Goal: Task Accomplishment & Management: Use online tool/utility

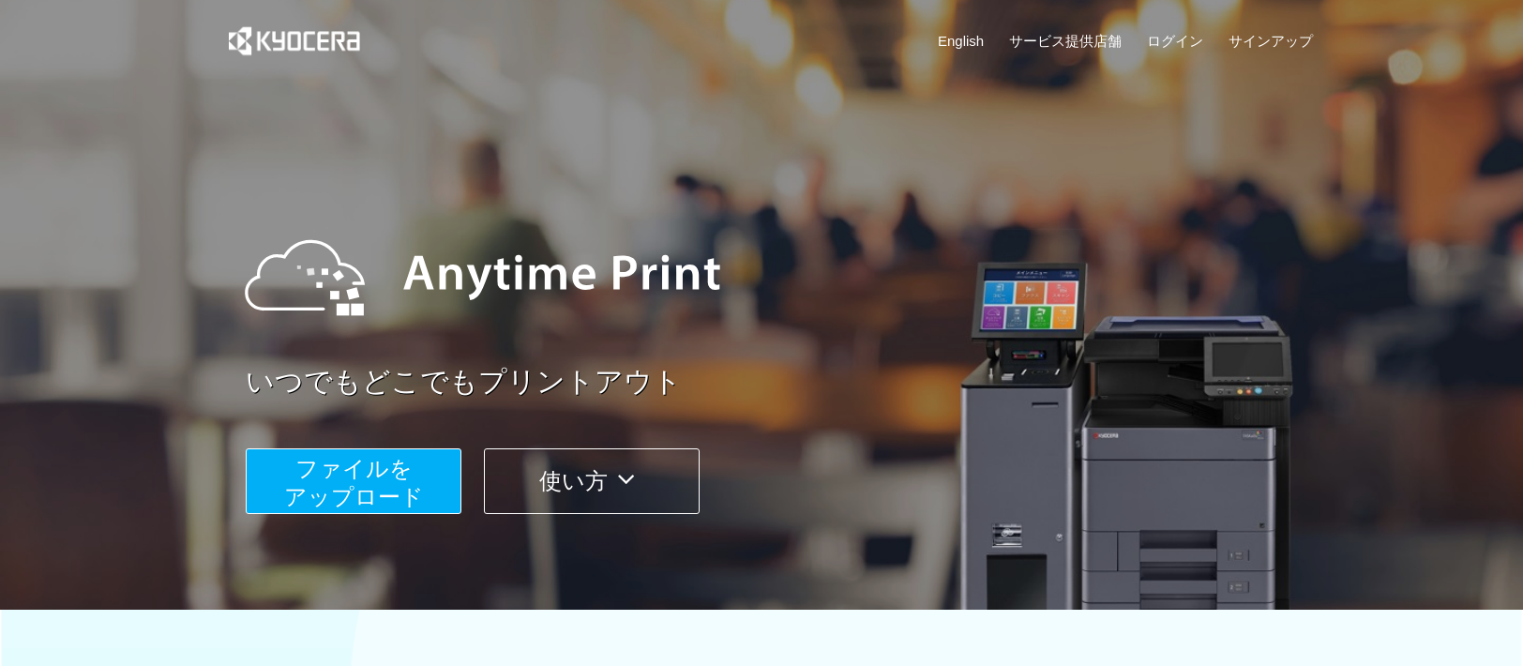
click at [391, 507] on span "ファイルを ​​アップロード" at bounding box center [354, 482] width 140 height 53
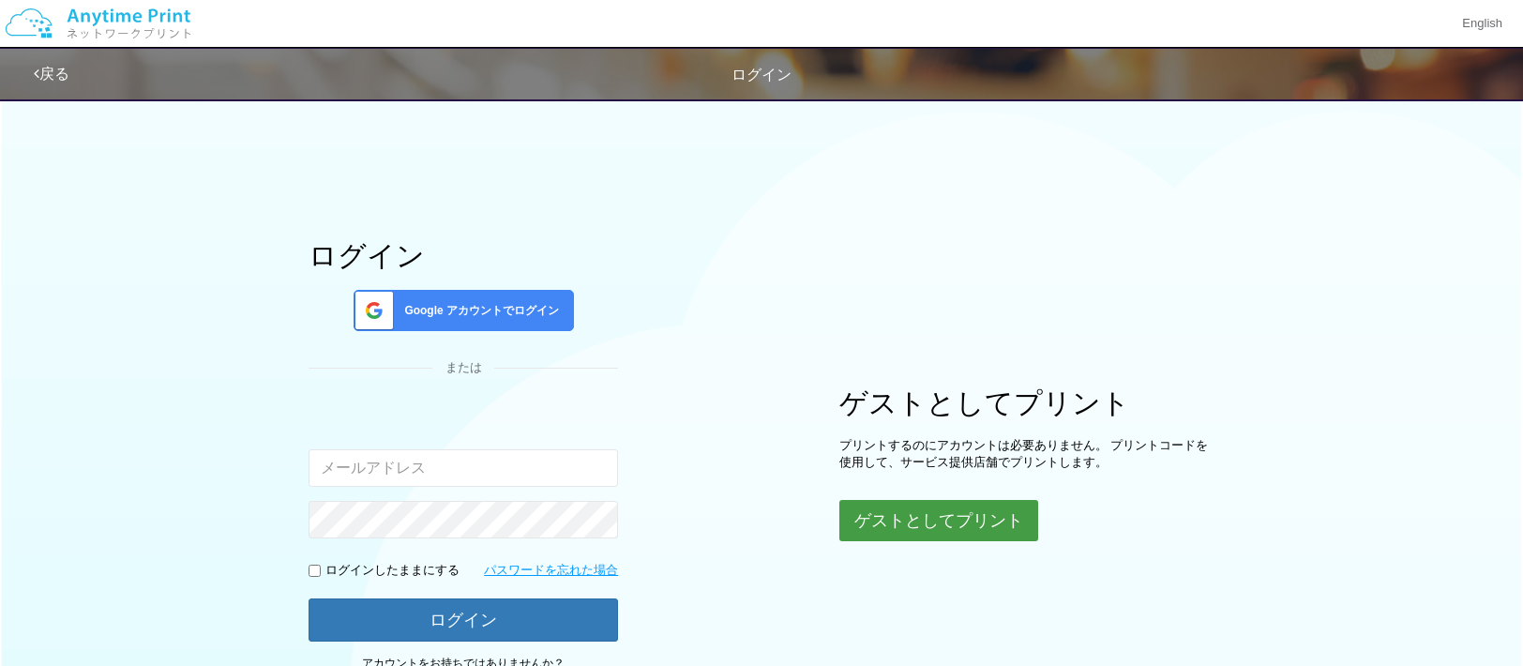
click at [891, 511] on button "ゲストとしてプリント" at bounding box center [939, 520] width 199 height 41
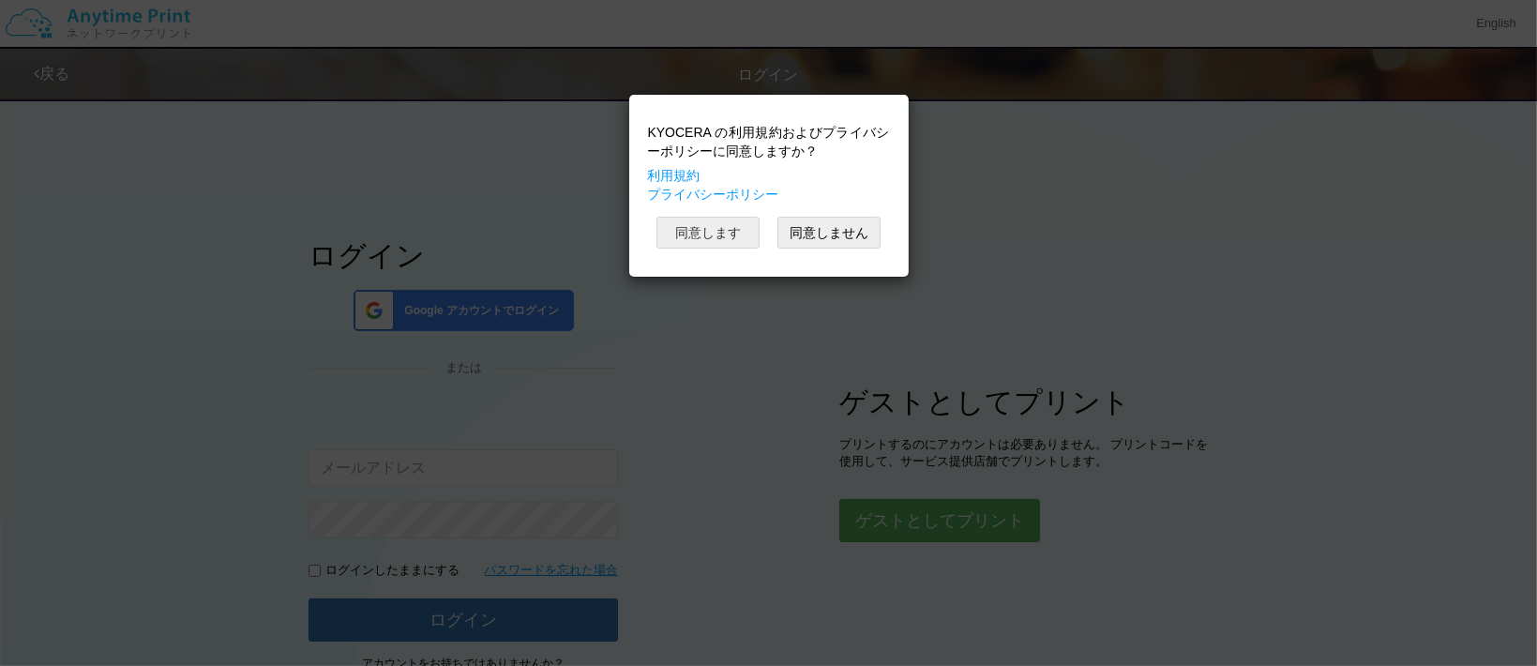
click at [701, 235] on button "同意します" at bounding box center [708, 233] width 103 height 32
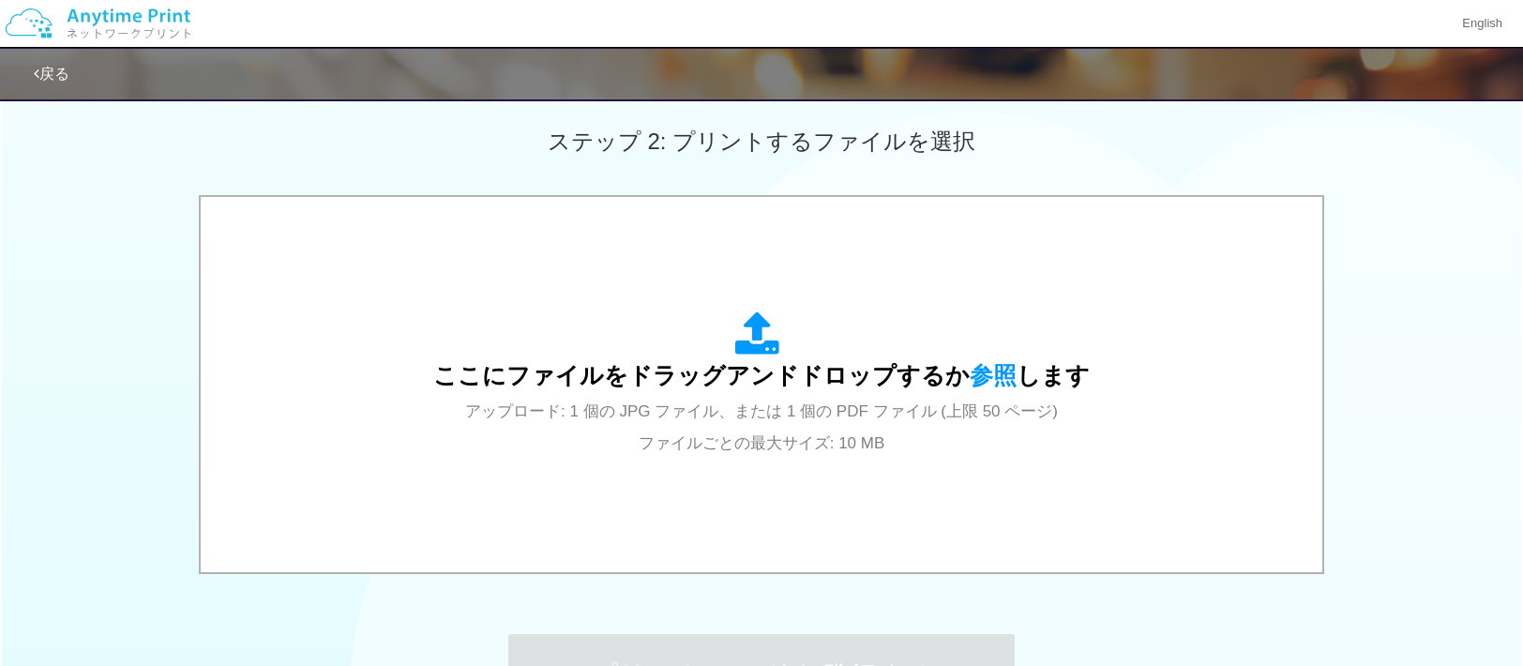
scroll to position [692, 0]
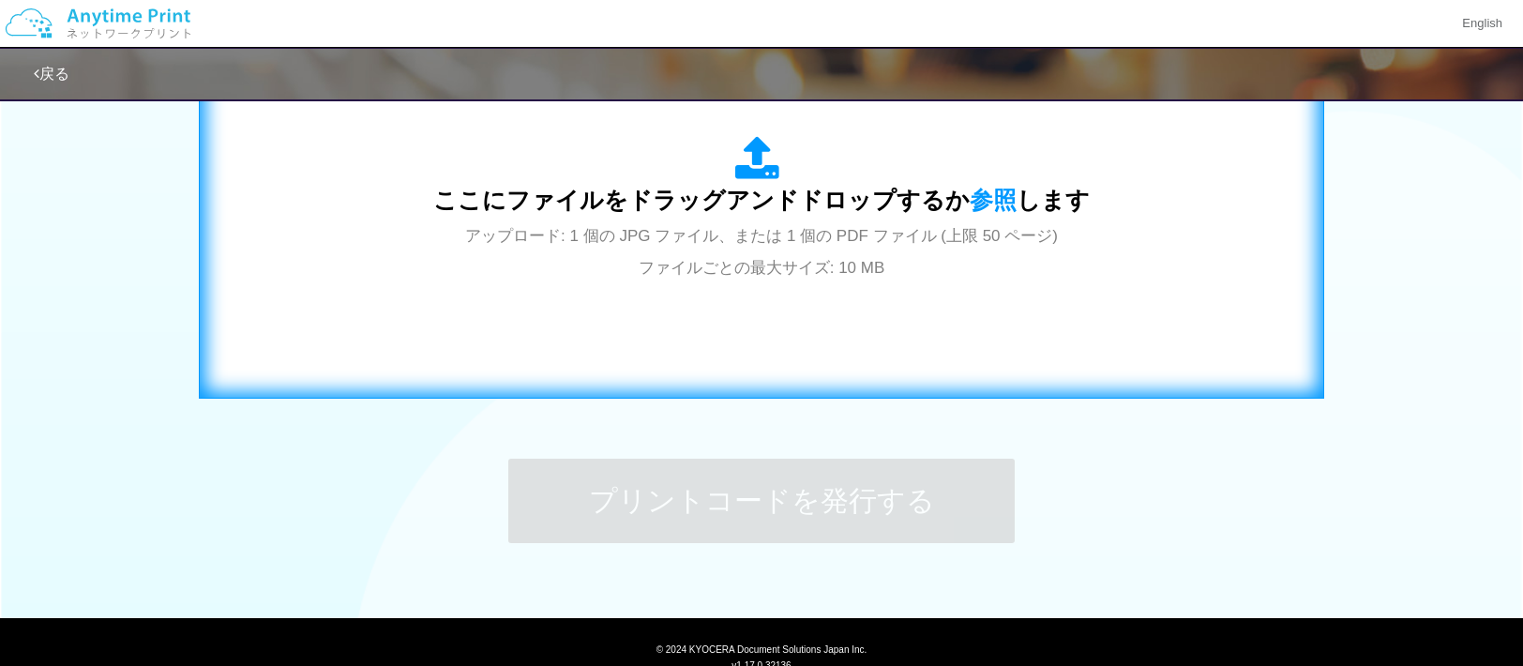
click at [824, 251] on div "ここにファイルをドラッグアンドドロップするか 参照 します アップロード: 1 個の JPG ファイル、または 1 個の PDF ファイル (上限 50 ペー…" at bounding box center [761, 209] width 657 height 146
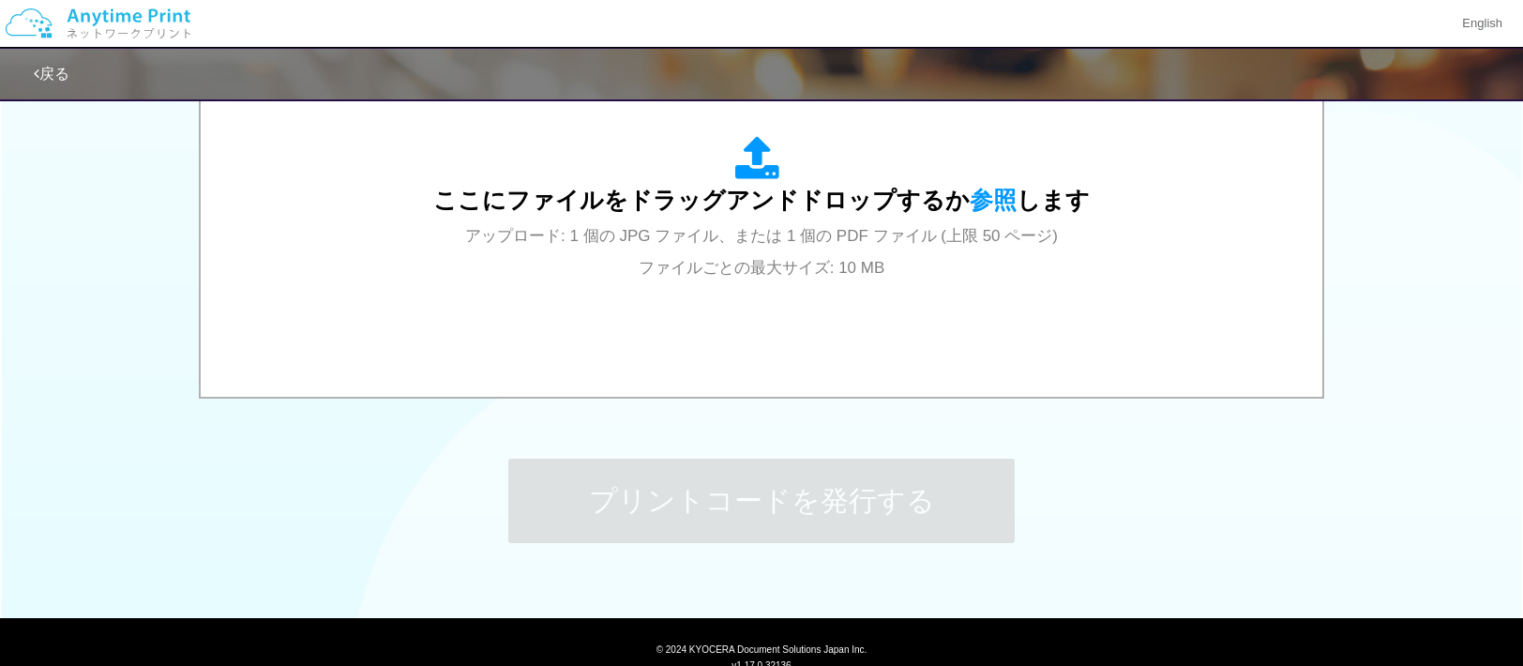
click at [1358, 317] on div "ここにファイルをドラッグアンドドロップするか 参照 します アップロード: 1 個の JPG ファイル、または 1 個の PDF ファイル (上限 50 ペー…" at bounding box center [761, 211] width 1523 height 383
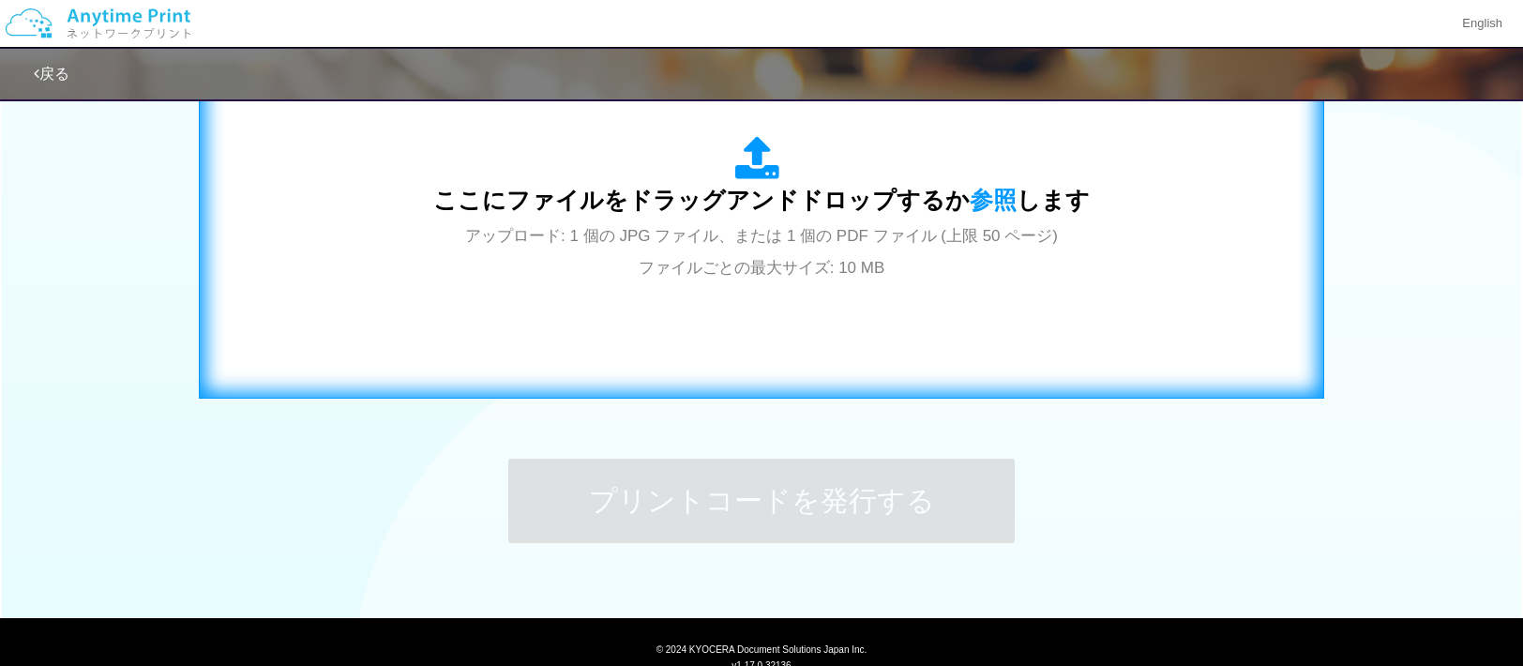
click at [620, 235] on span "アップロード: 1 個の JPG ファイル、または 1 個の PDF ファイル (上限 50 ページ) ファイルごとの最大サイズ: 10 MB" at bounding box center [761, 252] width 593 height 50
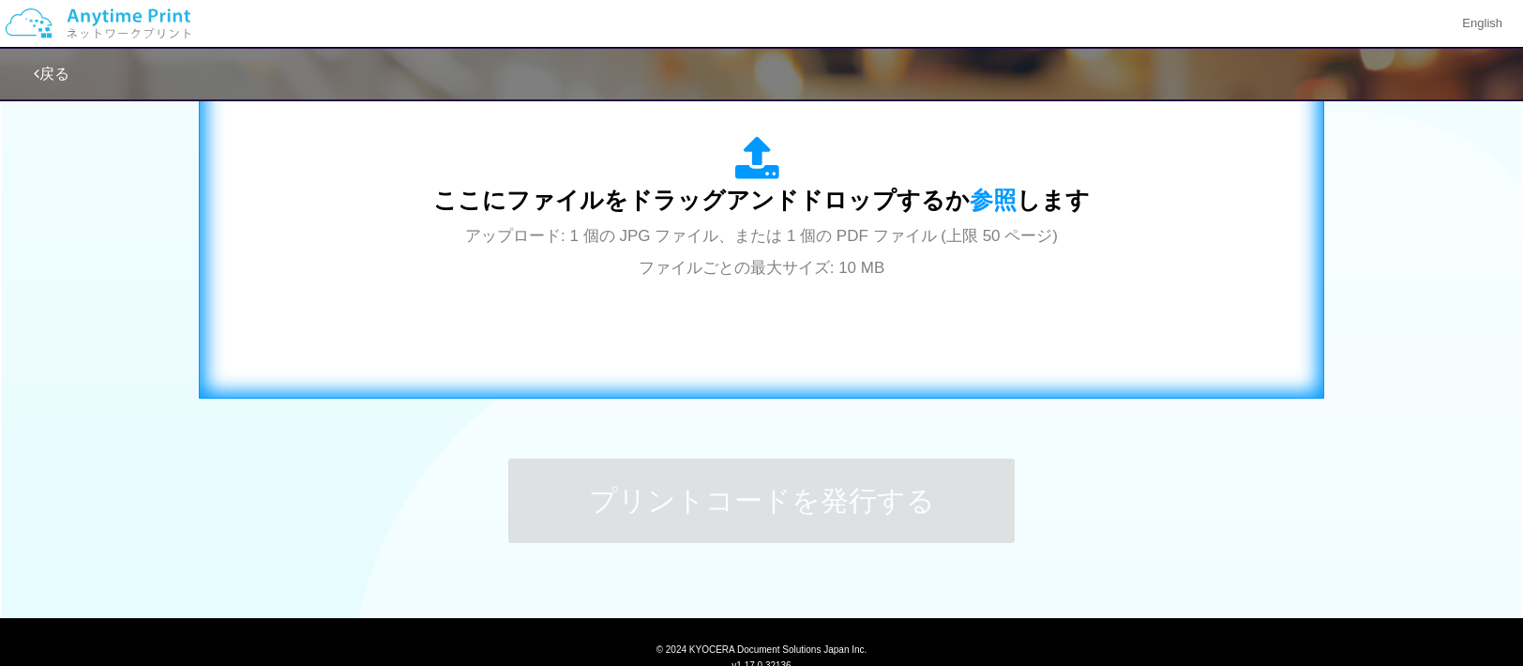
click at [728, 344] on div "ここにファイルをドラッグアンドドロップするか 参照 します アップロード: 1 個の JPG ファイル、または 1 個の PDF ファイル (上限 50 ペー…" at bounding box center [762, 209] width 1086 height 340
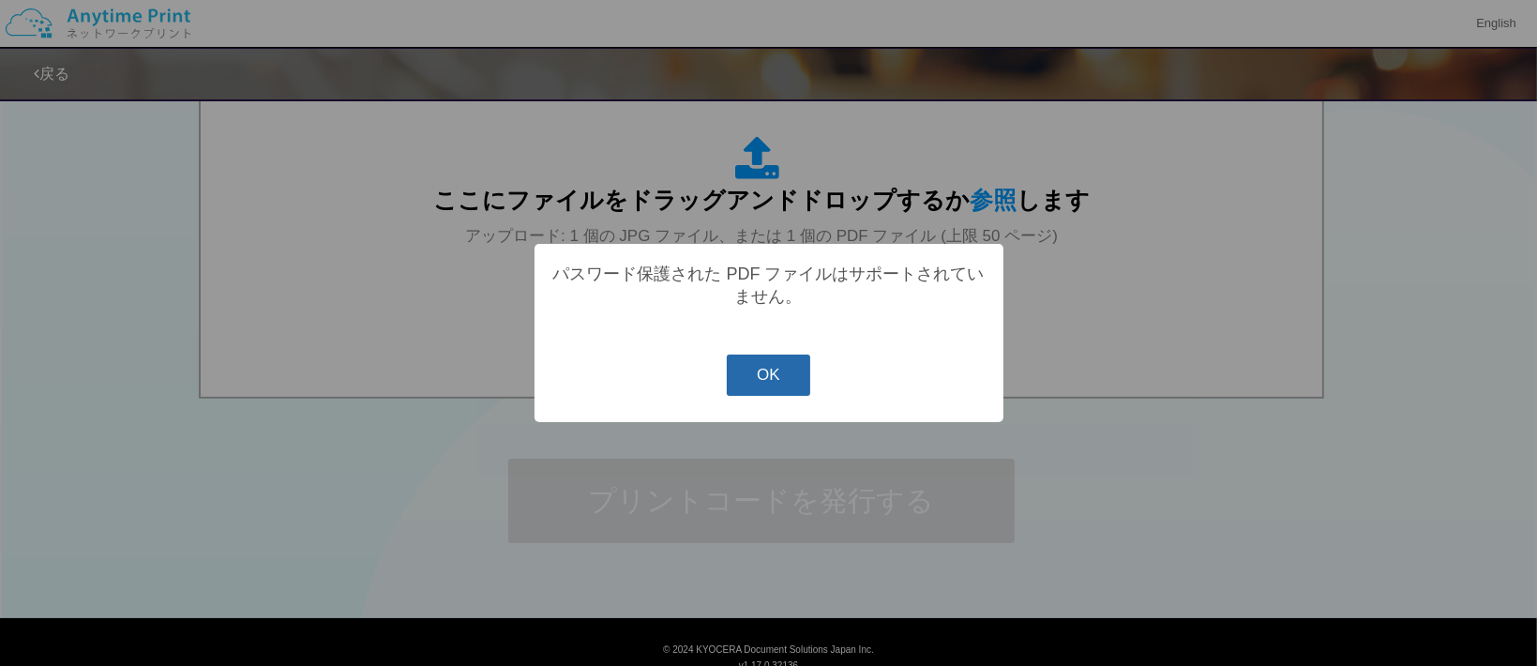
click at [765, 369] on button "OK" at bounding box center [768, 375] width 83 height 41
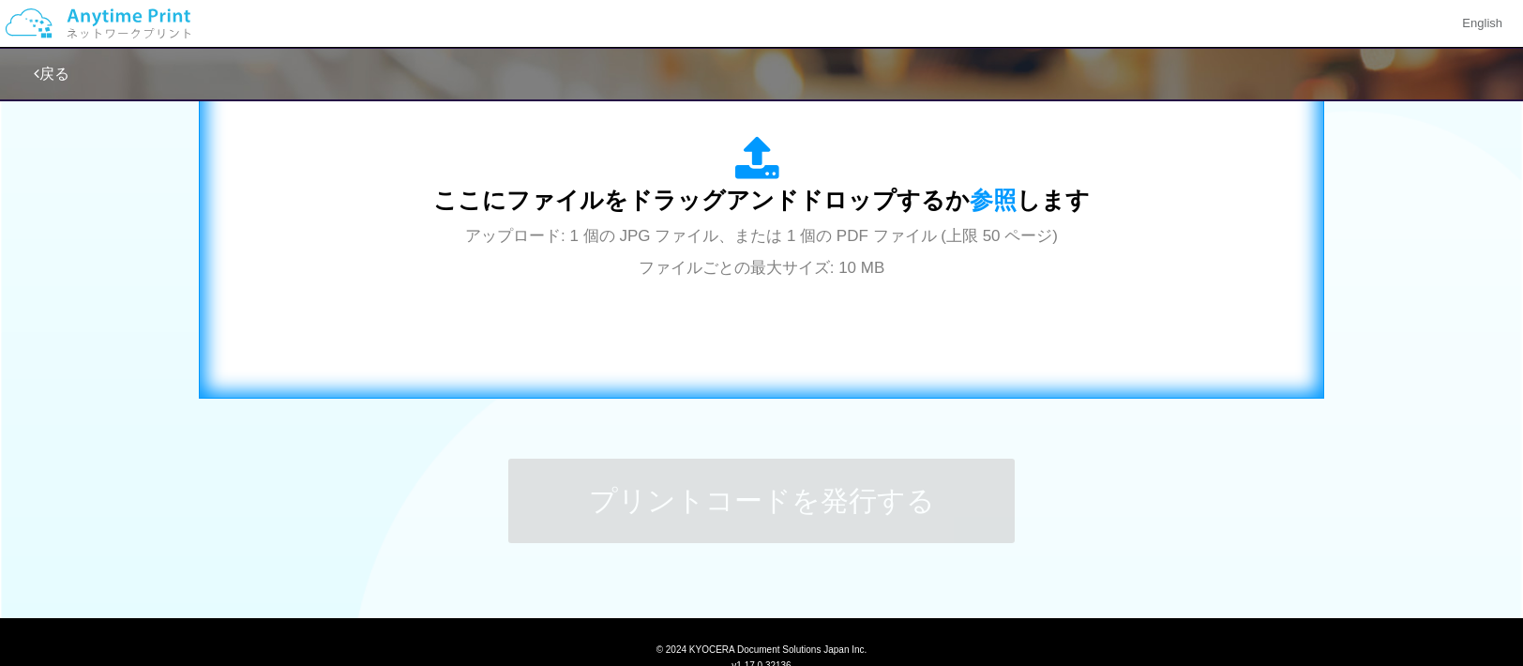
click at [773, 314] on div "ここにファイルをドラッグアンドドロップするか 参照 します アップロード: 1 個の JPG ファイル、または 1 個の PDF ファイル (上限 50 ペー…" at bounding box center [762, 209] width 1086 height 340
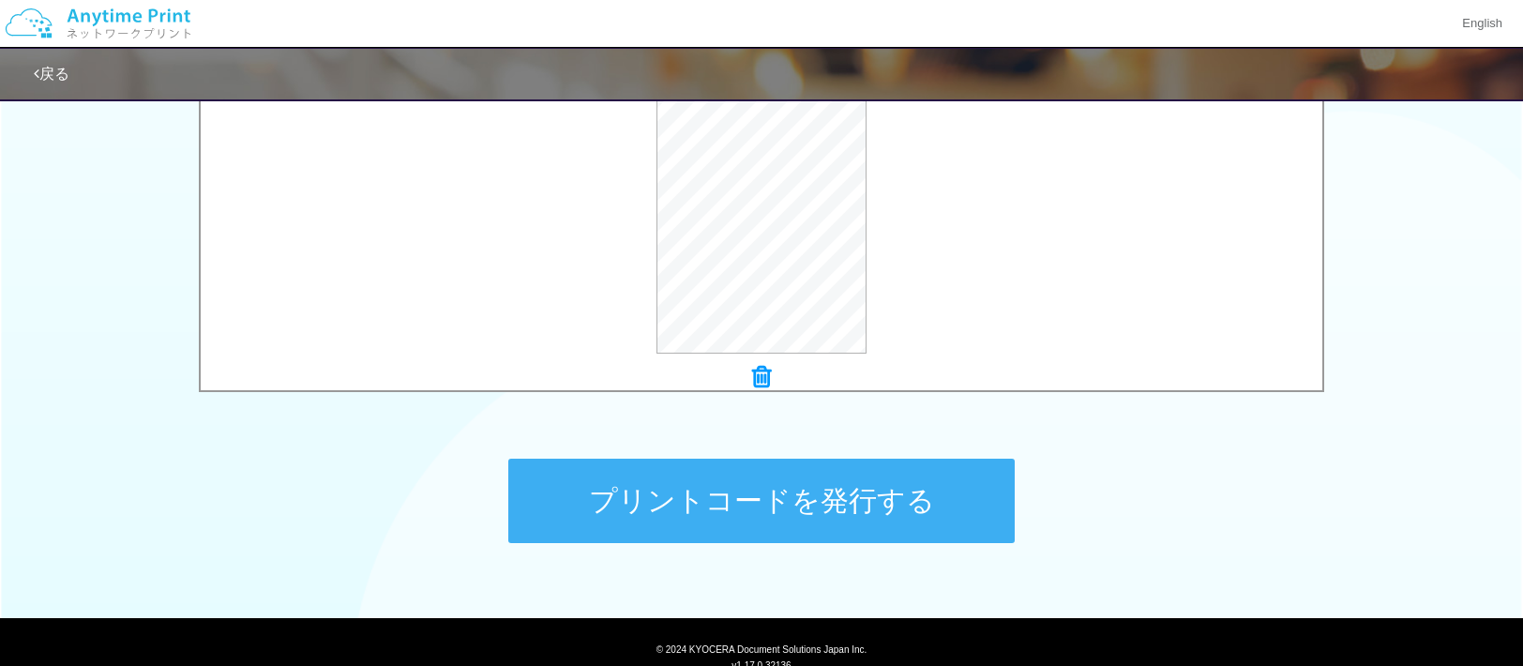
click at [761, 477] on button "プリントコードを発行する" at bounding box center [761, 501] width 507 height 84
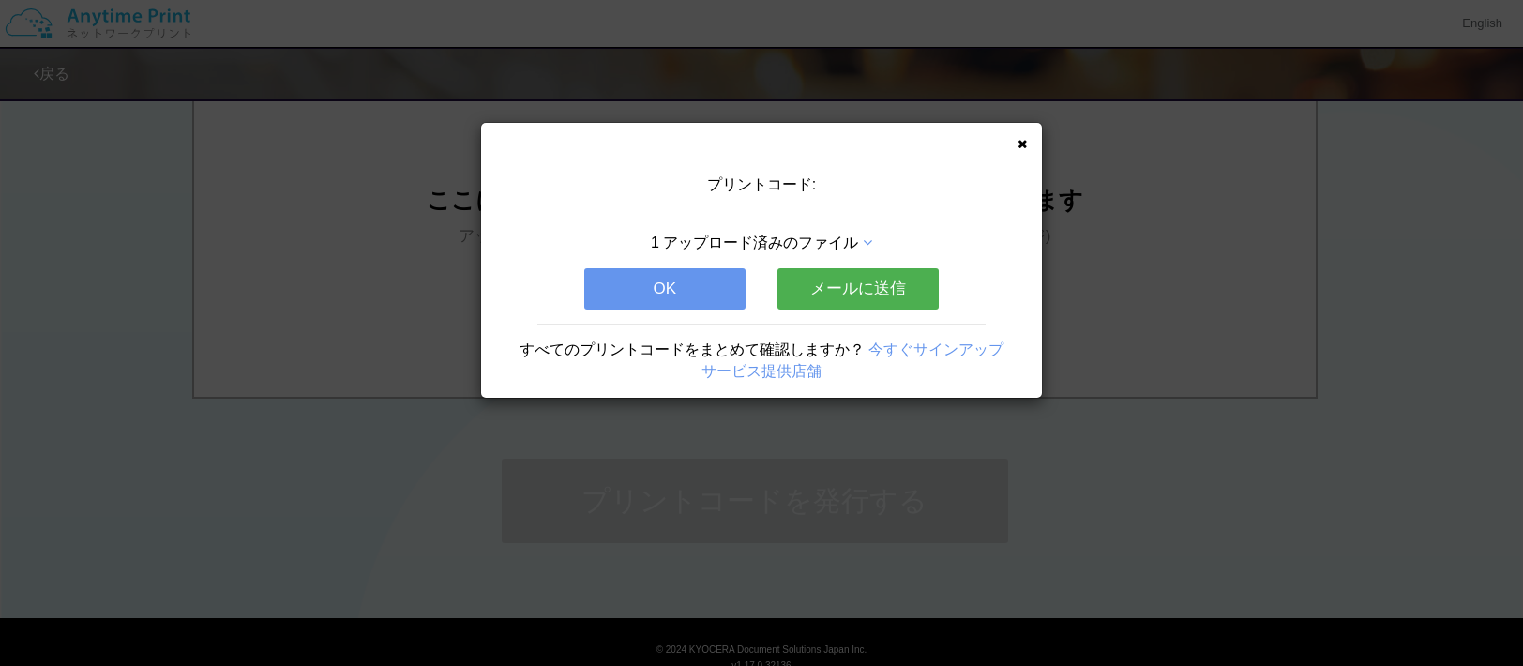
scroll to position [0, 0]
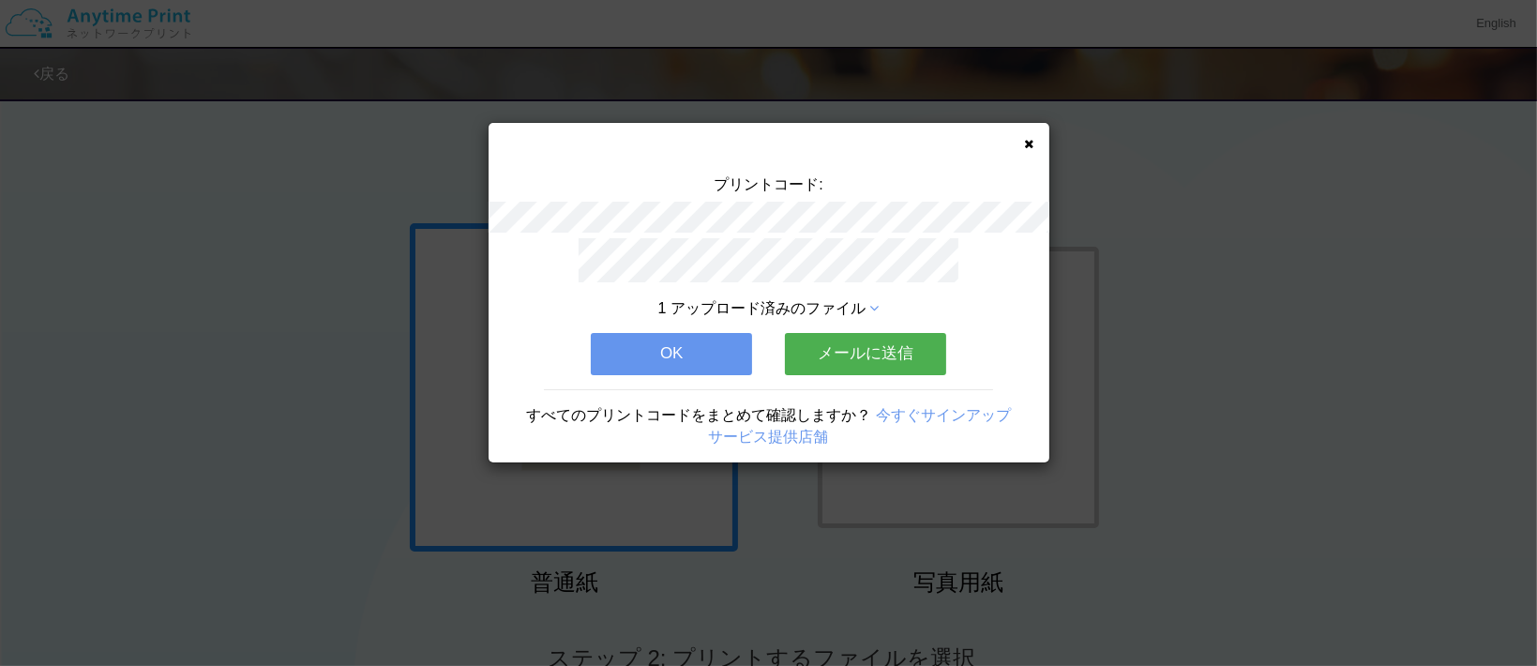
click at [1032, 144] on icon at bounding box center [1029, 144] width 9 height 12
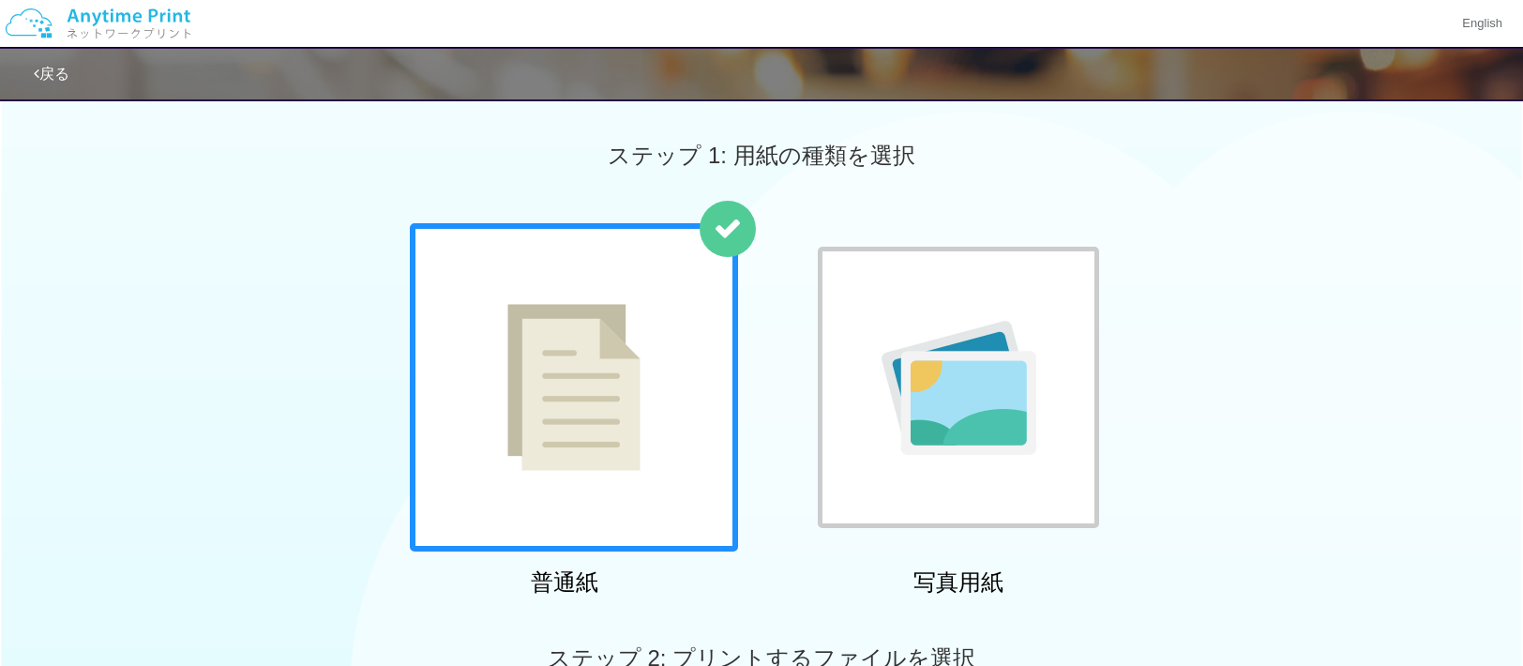
scroll to position [236, 0]
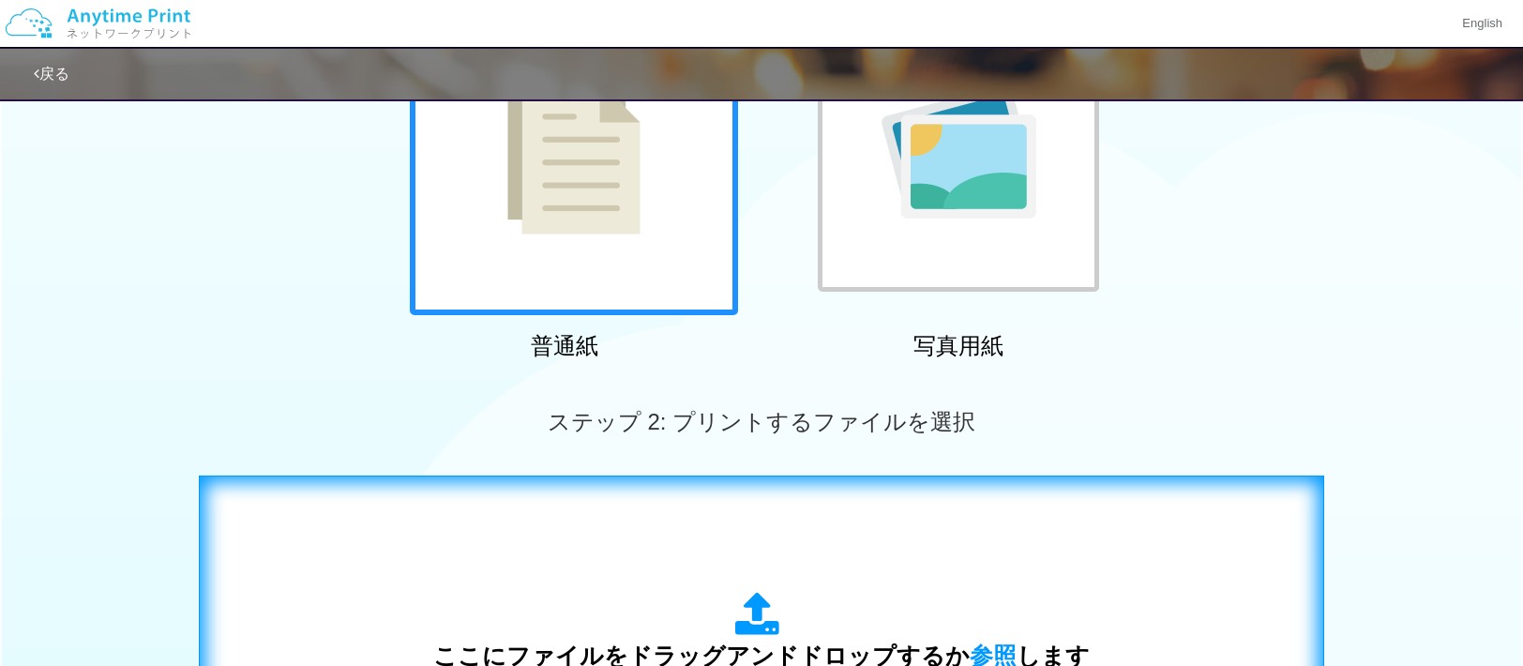
drag, startPoint x: 849, startPoint y: 501, endPoint x: 641, endPoint y: 588, distance: 225.8
click at [641, 588] on div "ここにファイルをドラッグアンドドロップするか 参照 します アップロード: 1 個の JPG ファイル、または 1 個の PDF ファイル (上限 50 ペー…" at bounding box center [762, 665] width 1086 height 340
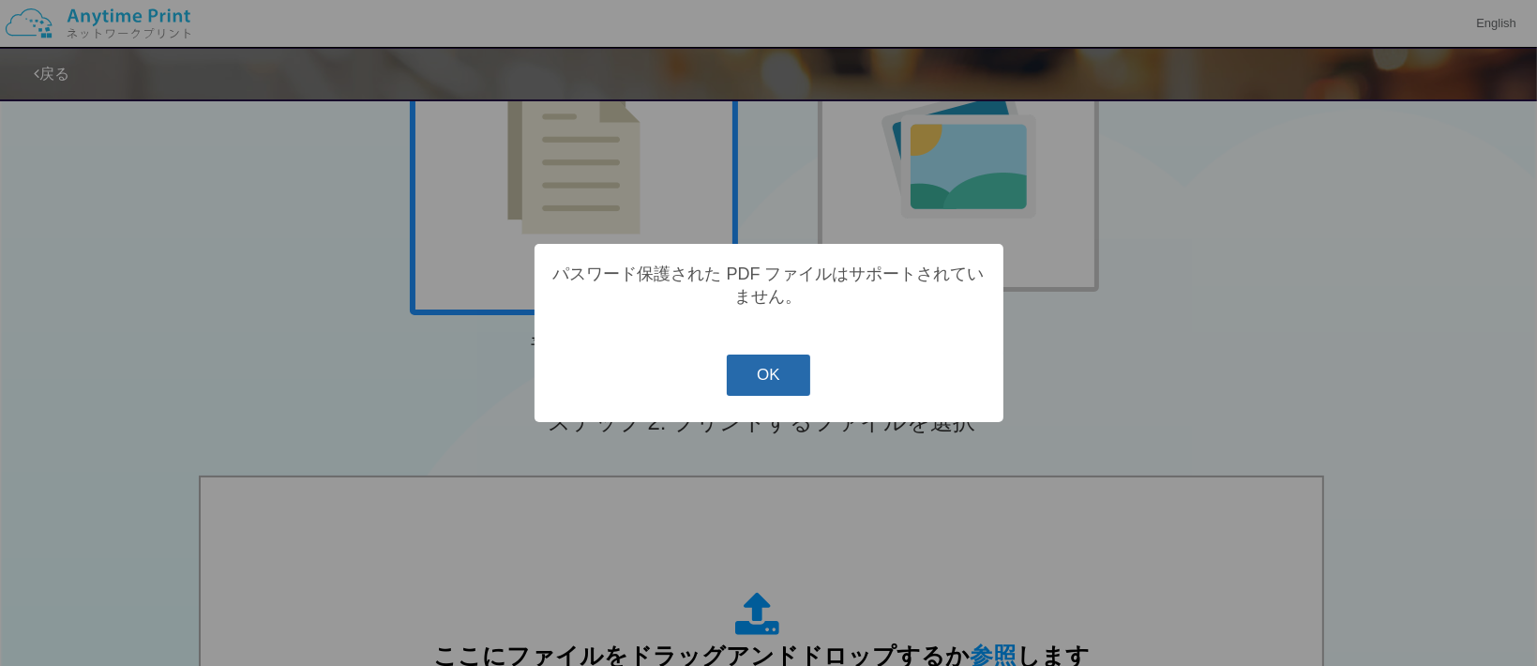
click at [755, 377] on button "OK" at bounding box center [768, 375] width 83 height 41
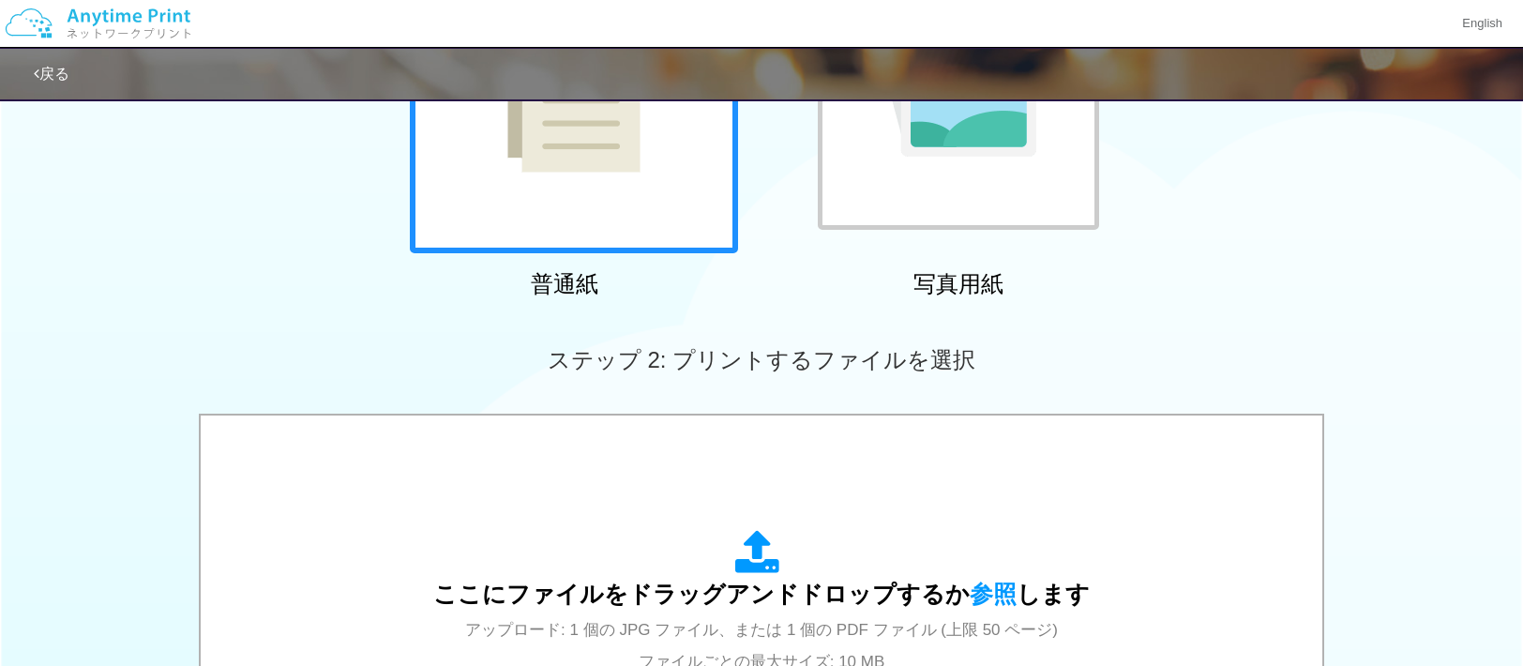
scroll to position [300, 0]
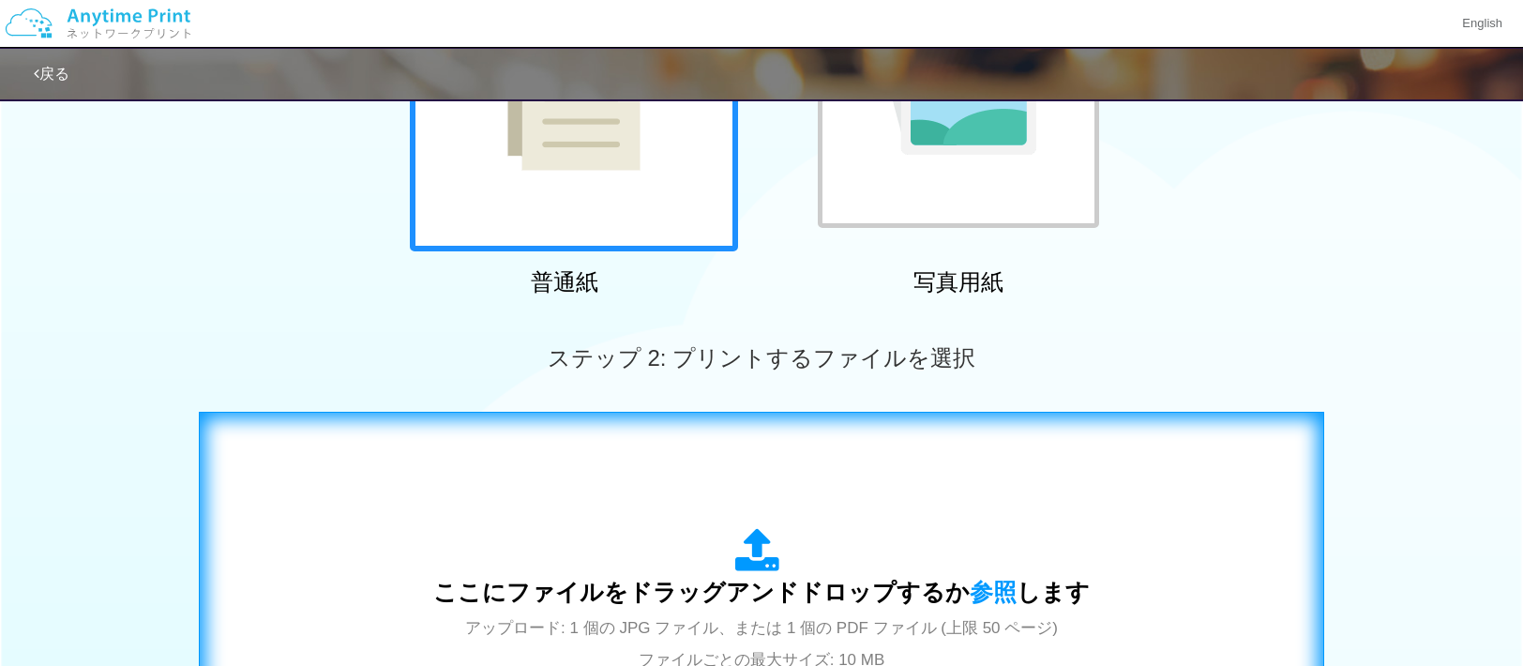
click at [765, 558] on icon at bounding box center [761, 551] width 53 height 47
click at [572, 656] on div "ここにファイルをドラッグアンドドロップするか 参照 します アップロード: 1 個の JPG ファイル、または 1 個の PDF ファイル (上限 50 ペー…" at bounding box center [761, 601] width 657 height 146
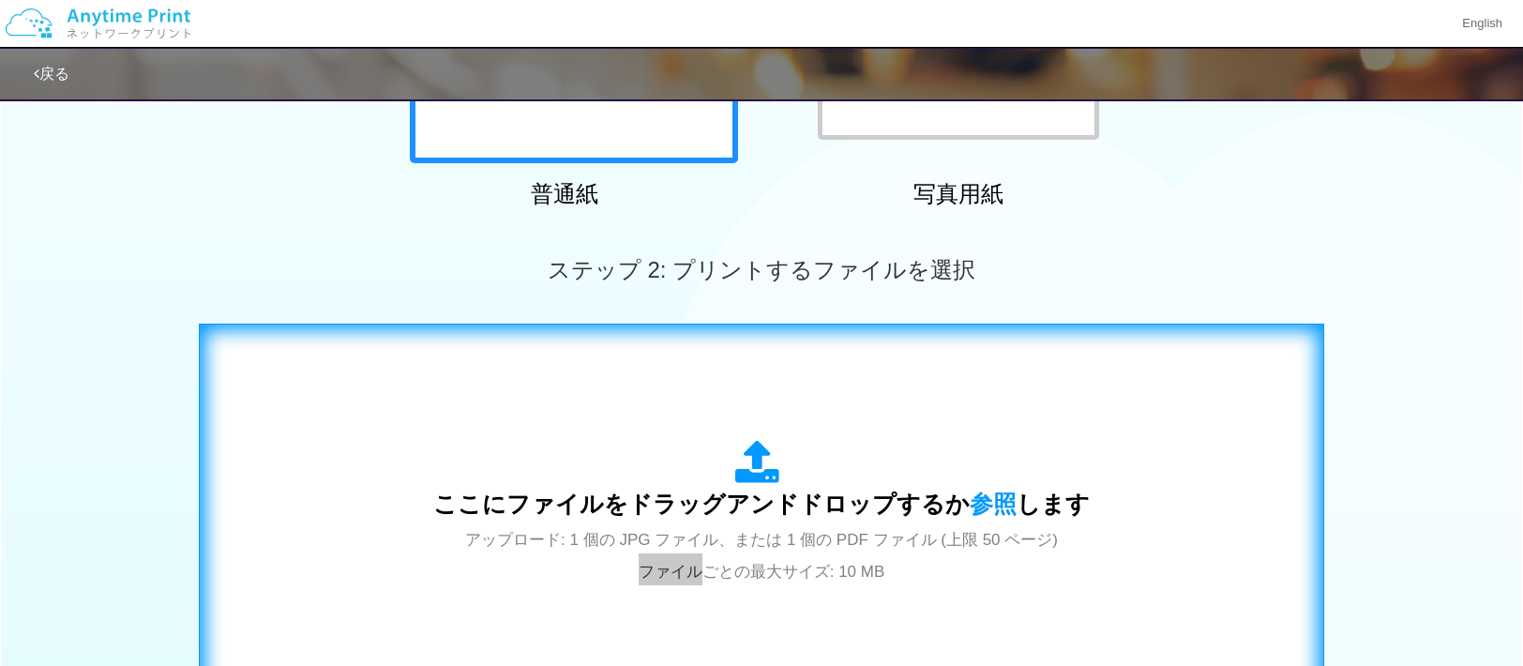
scroll to position [401, 0]
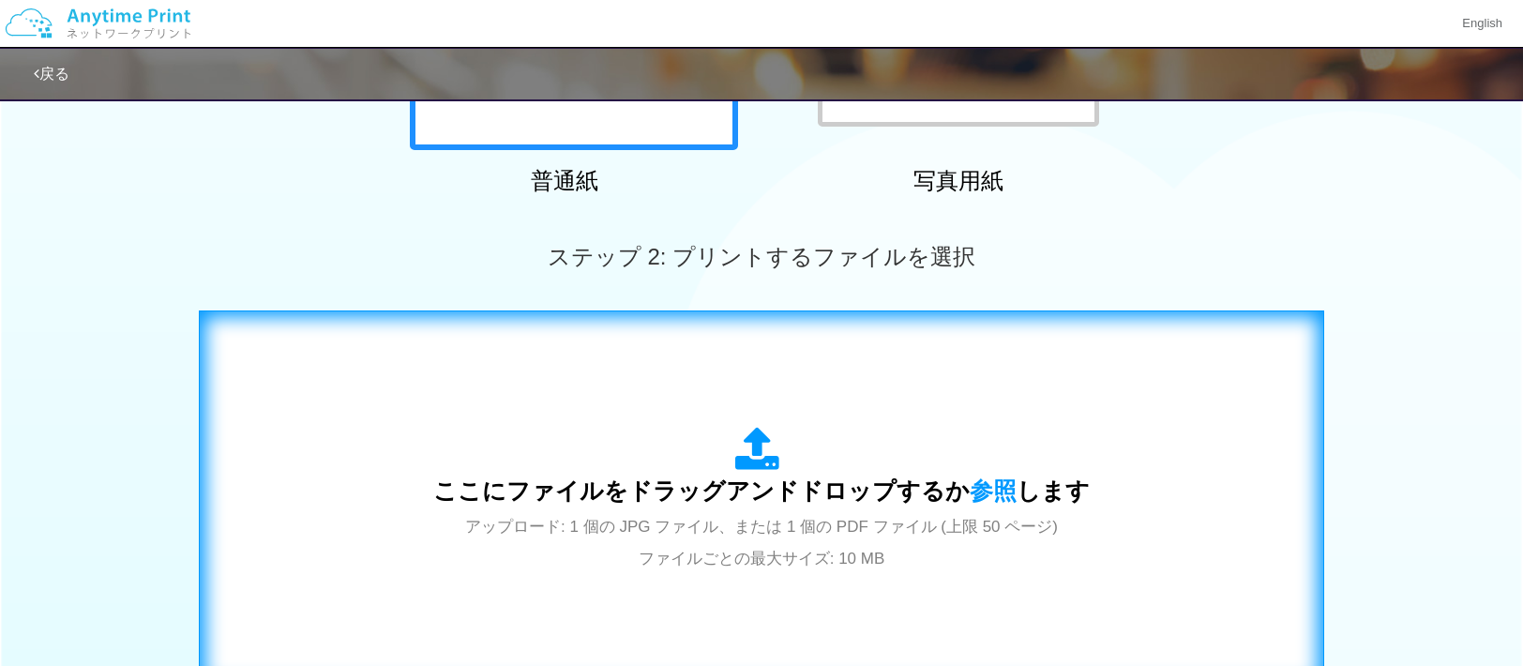
click at [802, 386] on div "ここにファイルをドラッグアンドドロップするか 参照 します アップロード: 1 個の JPG ファイル、または 1 個の PDF ファイル (上限 50 ペー…" at bounding box center [762, 500] width 1086 height 340
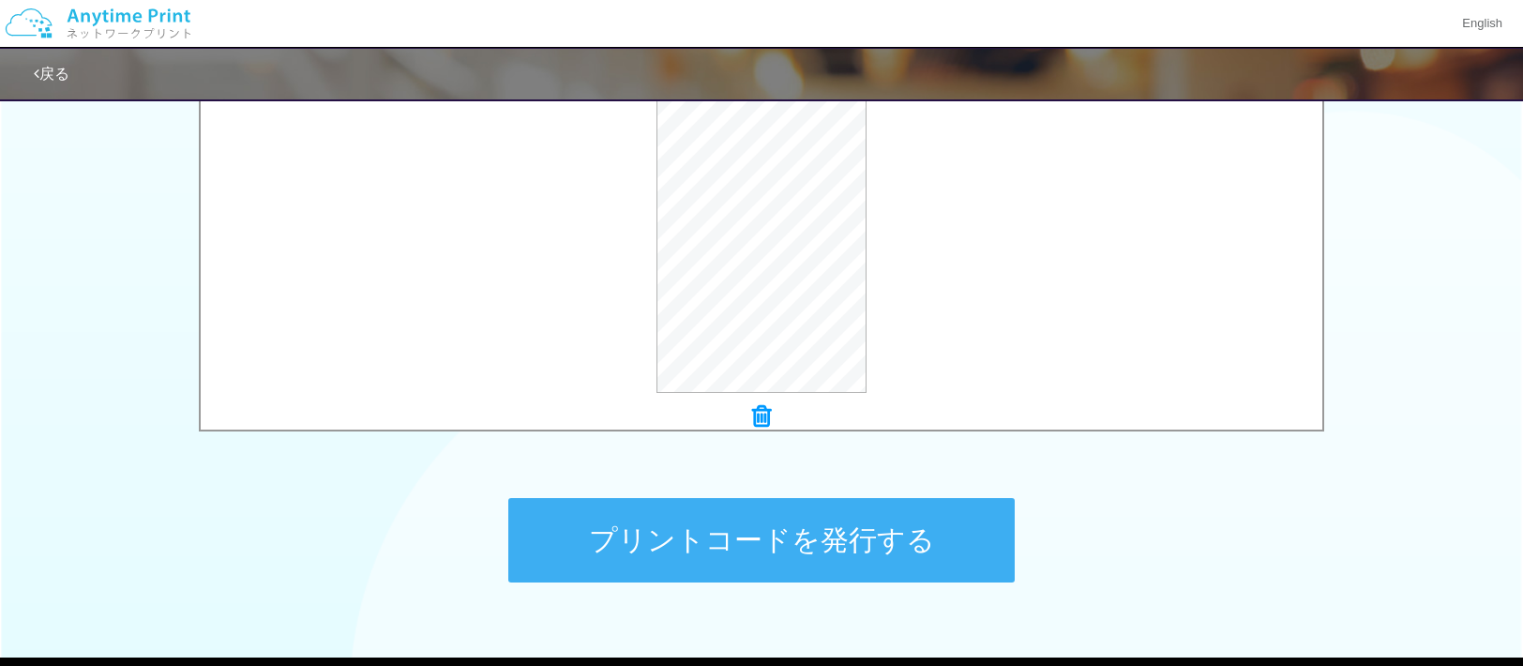
scroll to position [655, 0]
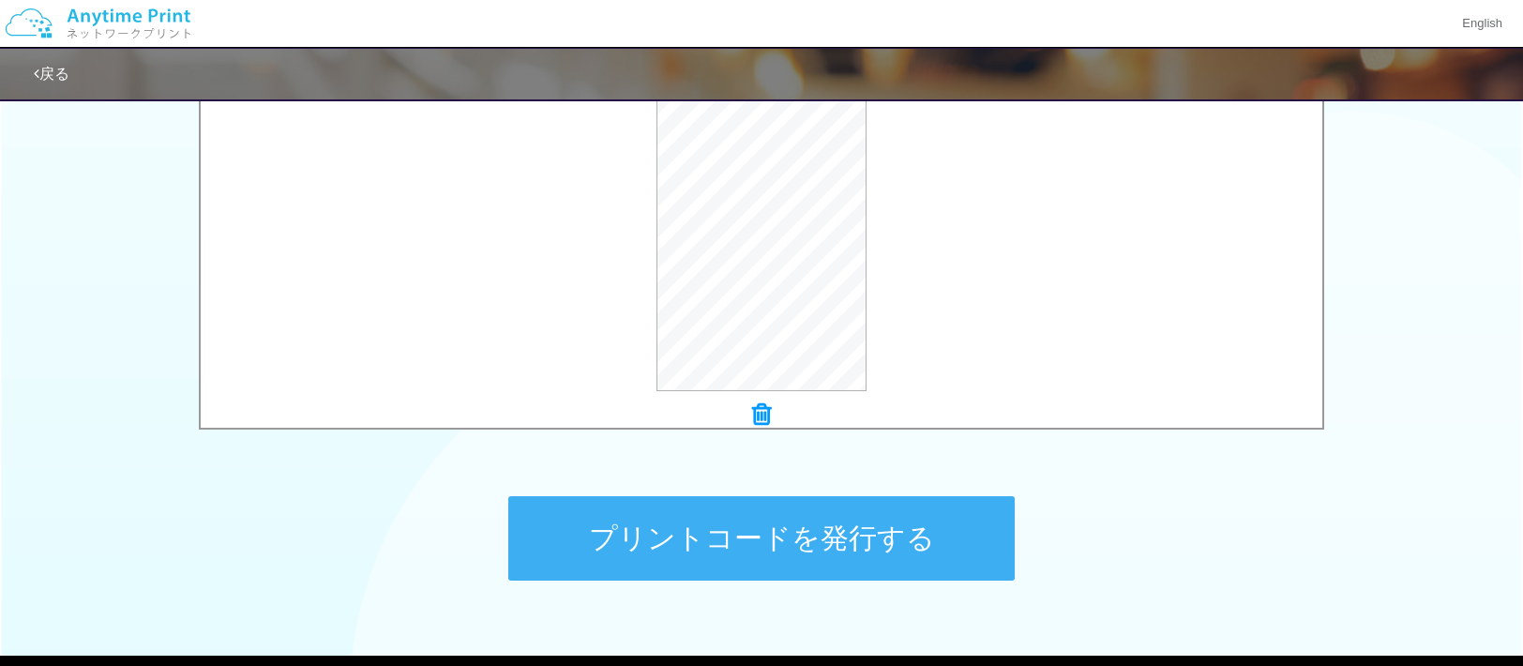
click at [664, 528] on button "プリントコードを発行する" at bounding box center [761, 538] width 507 height 84
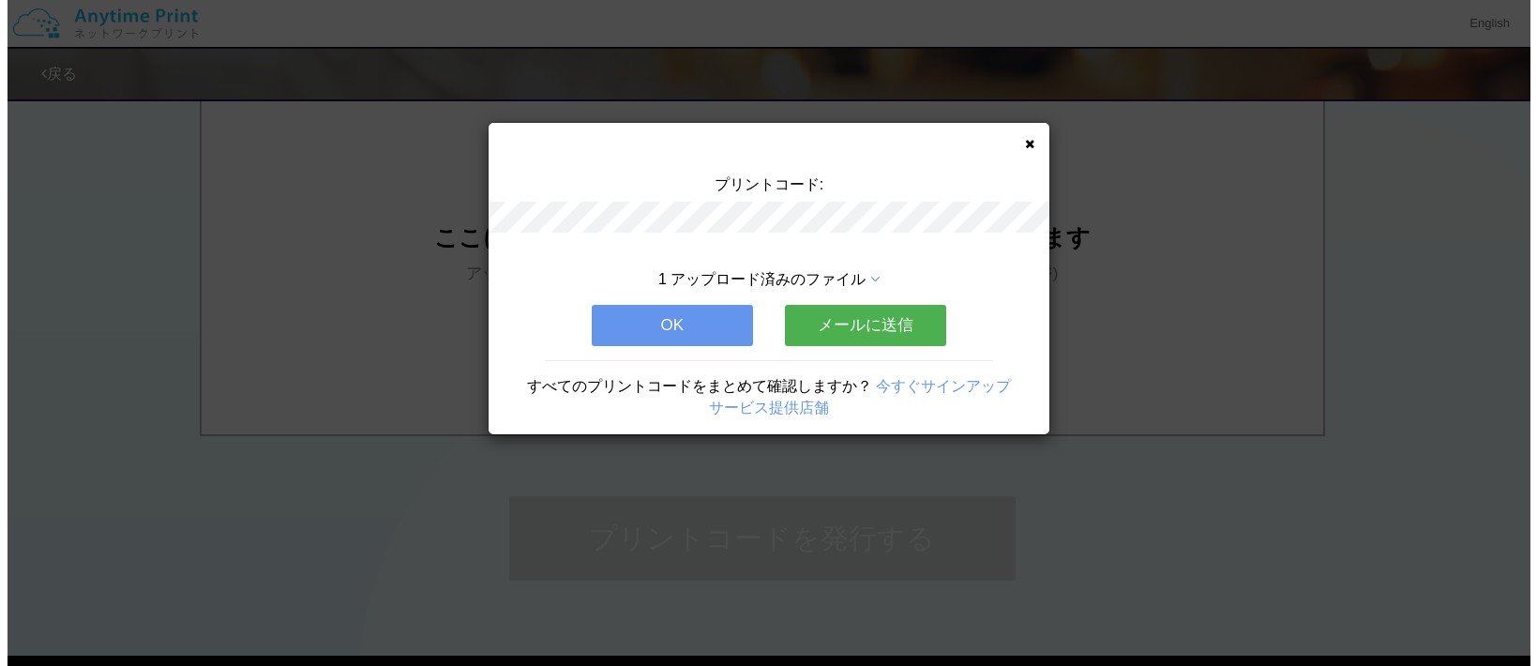
scroll to position [0, 0]
